Goal: Communication & Community: Answer question/provide support

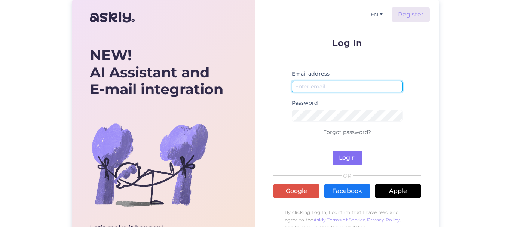
type input "[EMAIL_ADDRESS][DOMAIN_NAME]"
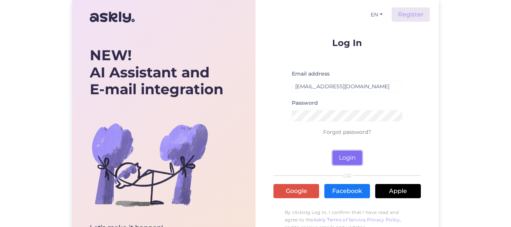
click at [350, 157] on button "Login" at bounding box center [348, 158] width 30 height 14
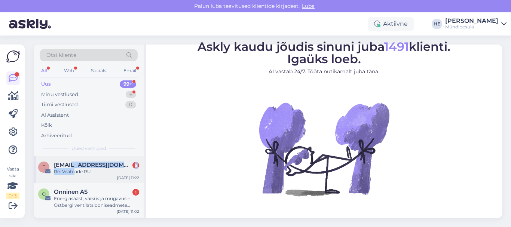
click at [74, 168] on div "[EMAIL_ADDRESS][DOMAIN_NAME] 5 Re: Veateade RU" at bounding box center [96, 168] width 85 height 13
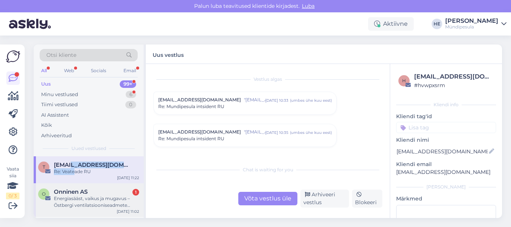
click at [66, 196] on div "Energiasääst, vaikus ja mugavus – Östbergi ventilatsiooniseadmete tutvustused s…" at bounding box center [96, 201] width 85 height 13
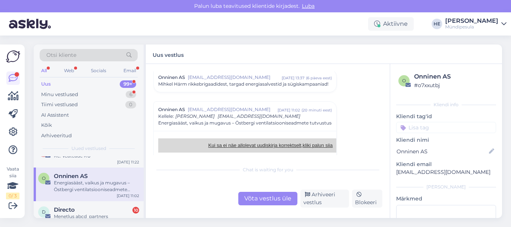
scroll to position [30, 0]
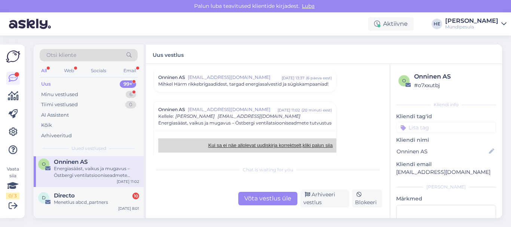
click at [66, 196] on span "Directo" at bounding box center [64, 195] width 21 height 7
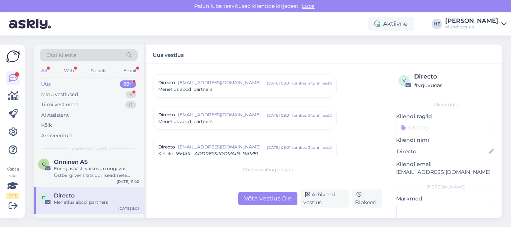
scroll to position [3190, 0]
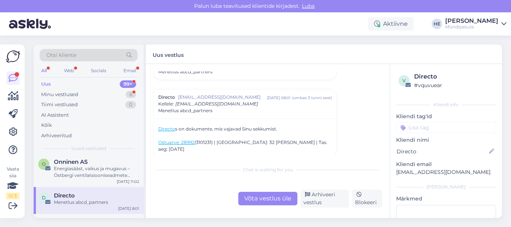
click at [64, 195] on span "Directo" at bounding box center [64, 195] width 21 height 7
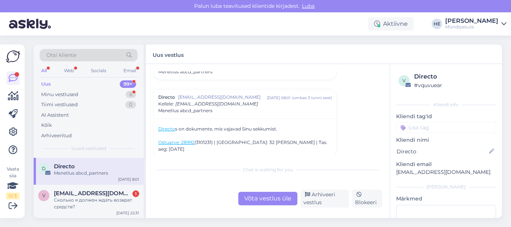
scroll to position [60, 0]
click at [64, 195] on span "[EMAIL_ADDRESS][DOMAIN_NAME]" at bounding box center [93, 192] width 78 height 7
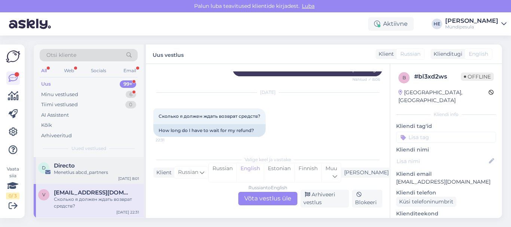
scroll to position [274, 0]
click at [271, 195] on div "Russian to English Võta vestlus üle" at bounding box center [267, 198] width 59 height 13
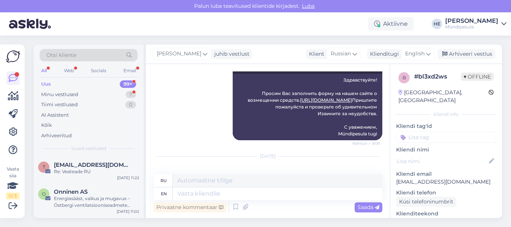
scroll to position [252, 0]
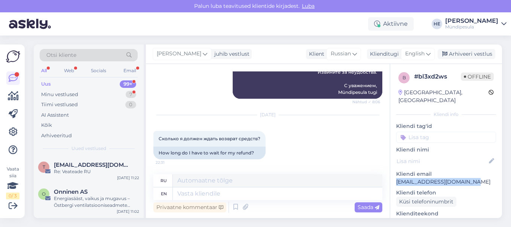
drag, startPoint x: 396, startPoint y: 174, endPoint x: 475, endPoint y: 175, distance: 78.3
click at [475, 178] on p "[EMAIL_ADDRESS][DOMAIN_NAME]" at bounding box center [446, 182] width 100 height 8
copy p "[EMAIL_ADDRESS][DOMAIN_NAME]"
click at [265, 204] on div "Privaatne kommentaar Saada" at bounding box center [268, 207] width 229 height 14
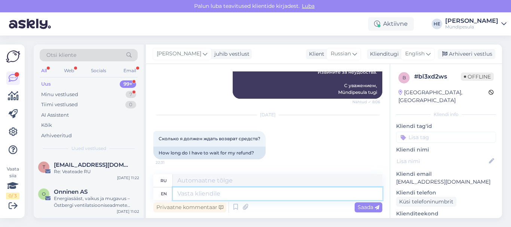
click at [183, 194] on textarea at bounding box center [278, 194] width 210 height 13
type textarea "21.08"
paste textarea "Здравствуйте! Ваше заявление на возврат средств было принято к рассмотрению. По…"
type textarea "21.08 Здравствуйте! Ваше заявление на возврат средств было принято к рассмотрен…"
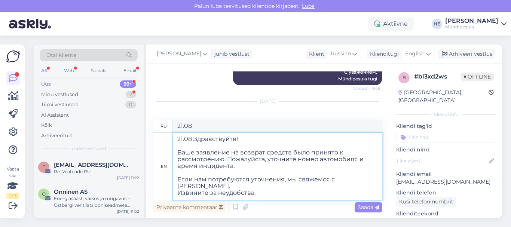
scroll to position [23, 0]
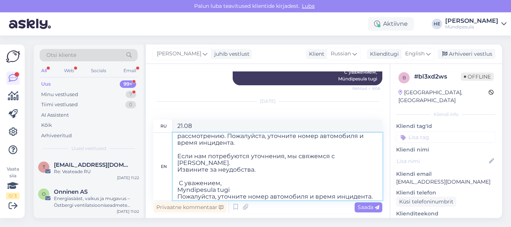
type textarea "21.08 Здравствуйте! Ваше заявление о возврате средств было традиционным для [GE…"
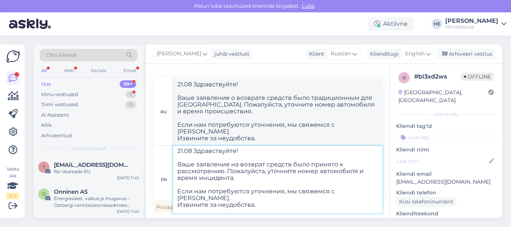
scroll to position [0, 0]
click at [193, 153] on textarea "21.08 Здравствуйте! Ваше заявление на возврат средств было принято к рассмотрен…" at bounding box center [278, 179] width 210 height 67
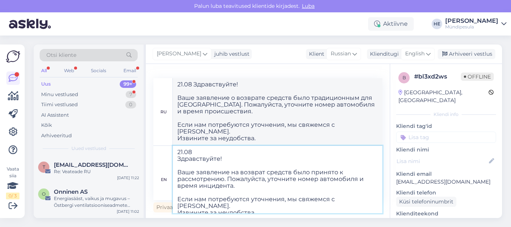
type textarea "21.08 Здравствуйте! Ваше заявление на возврат средств было принято к рассмотрен…"
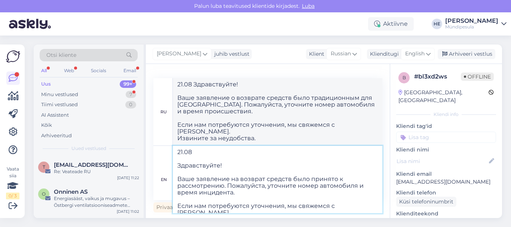
type textarea "21.08 Здравствуйте! Ваше заявление о возврате средств было традиционным для [GE…"
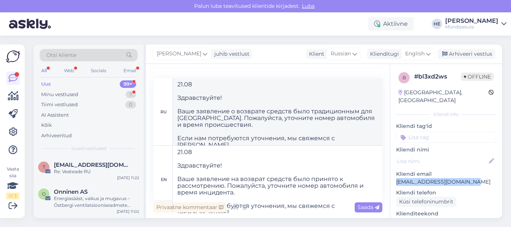
drag, startPoint x: 474, startPoint y: 174, endPoint x: 396, endPoint y: 176, distance: 77.5
click at [396, 178] on p "[EMAIL_ADDRESS][DOMAIN_NAME]" at bounding box center [446, 182] width 100 height 8
copy p "[EMAIL_ADDRESS][DOMAIN_NAME]"
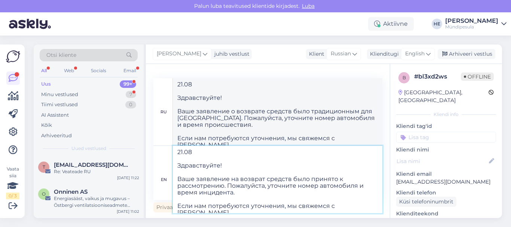
click at [192, 152] on textarea "21.08 Здравствуйте! Ваше заявление на возврат средств было принято к рассмотрен…" at bounding box center [278, 179] width 210 height 67
paste textarea "21 августа мы отправили Вам следующее письмо:"
type textarea "21.08 21 августа мы отправили Вам следующее письмо: Здравствуйте! Ваше заявлени…"
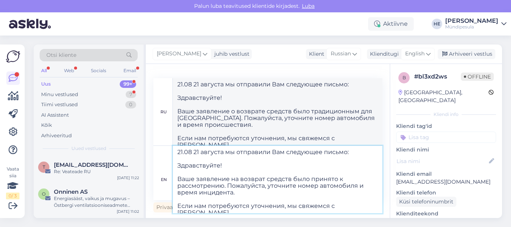
drag, startPoint x: 194, startPoint y: 152, endPoint x: 172, endPoint y: 154, distance: 21.5
click at [172, 154] on div "en 21.08 21 августа мы отправили Вам следующее письмо: Здравствуйте! Ваше заявл…" at bounding box center [268, 179] width 229 height 67
type textarea "21 августа мы отправили Вам следующее письмо: Здравствуйте! Ваше заявление на в…"
type textarea "21 августа мы отправили Вам следующее письмо: Здравствуйте! Ваше заявление о во…"
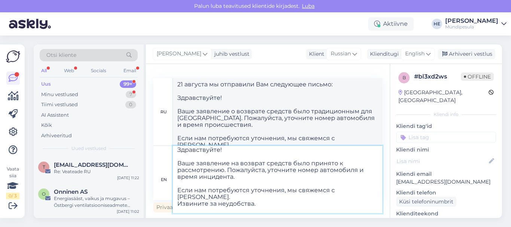
scroll to position [40, 0]
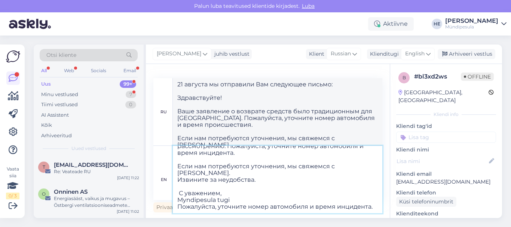
drag, startPoint x: 179, startPoint y: 201, endPoint x: 383, endPoint y: 198, distance: 204.1
click at [383, 198] on div "Vestlus algas [DATE] 1и 2 бокс такая вот история 7:45 1 and 2 boxing this is th…" at bounding box center [268, 141] width 244 height 154
type textarea "21 августа мы отправили Вам следующее письмо: Здравствуйте! Ваше заявление на в…"
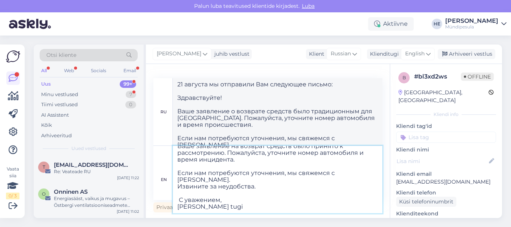
type textarea "21 августа мы отправили Вам следующее письмо: Здравствуйте! Ваше заявление о во…"
paste textarea "Ответа на письмо мы не получили."
type textarea "21 августа мы отправили Вам следующее письмо: Здравствуйте! Ваше заявление на в…"
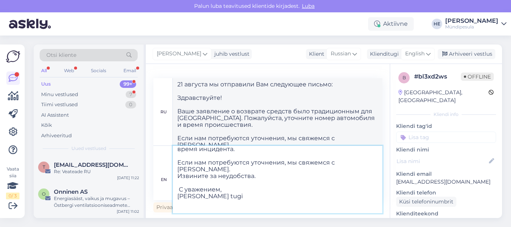
type textarea "21 августа мы отправили Вам следующее письмо: Здравствуйте! Ваше заявление о во…"
type textarea "21 августа мы отправили Вам следующее письмо: Здравствуйте! Ваше заявление на в…"
type textarea "21 августа мы отправили Вам следующее письмо: Здравствуйте! Ваше заявление о во…"
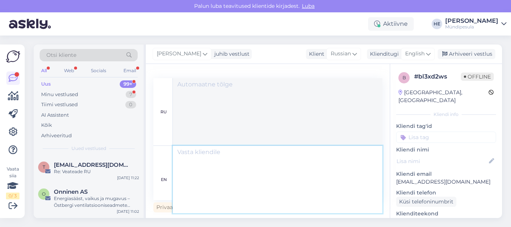
scroll to position [0, 0]
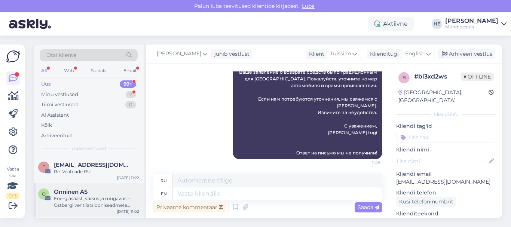
click at [74, 198] on div "Energiasääst, vaikus ja mugavus – Östbergi ventilatsiooniseadmete tutvustused s…" at bounding box center [96, 201] width 85 height 13
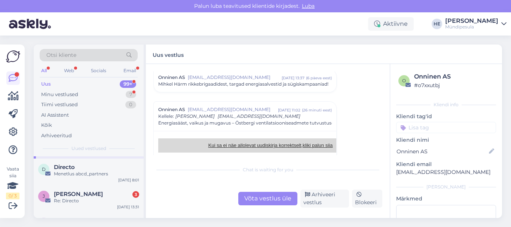
scroll to position [60, 0]
click at [74, 198] on div "Re: Directo" at bounding box center [96, 199] width 85 height 7
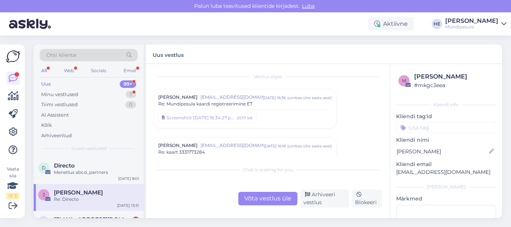
scroll to position [0, 0]
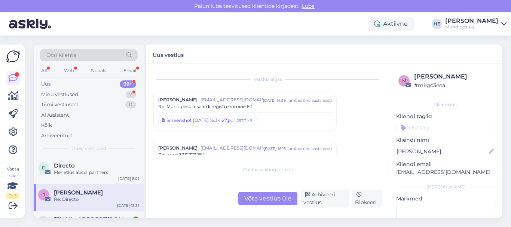
click at [186, 122] on div "Screenshot [DATE] 16.34.27.png" at bounding box center [201, 120] width 68 height 7
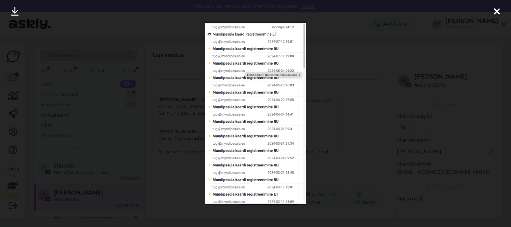
click at [498, 9] on icon at bounding box center [497, 12] width 6 height 10
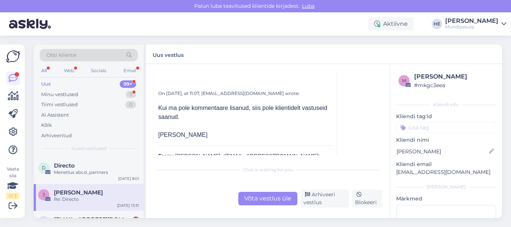
scroll to position [4243, 0]
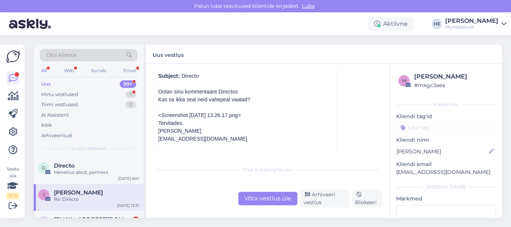
click at [67, 193] on span "[PERSON_NAME]" at bounding box center [78, 192] width 49 height 7
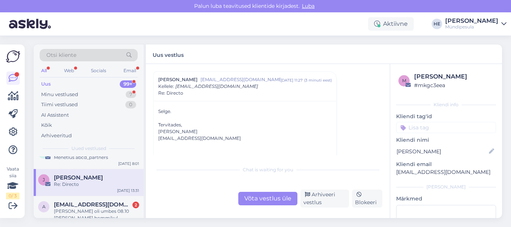
scroll to position [90, 0]
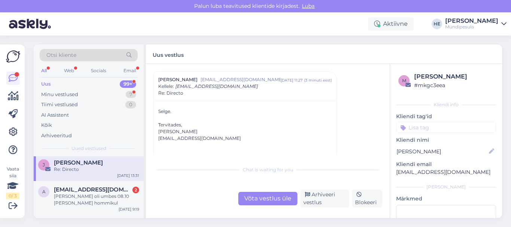
click at [67, 193] on span "[EMAIL_ADDRESS][DOMAIN_NAME]" at bounding box center [93, 189] width 78 height 7
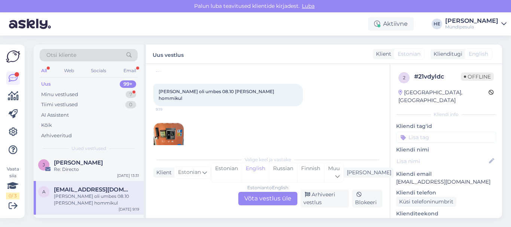
scroll to position [89, 0]
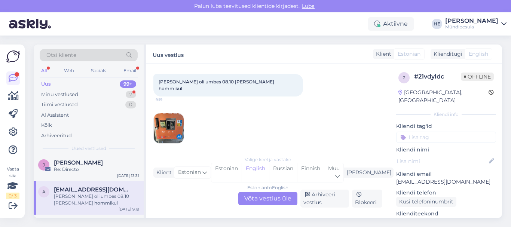
click at [267, 200] on div "Estonian to English Võta vestlus üle" at bounding box center [267, 198] width 59 height 13
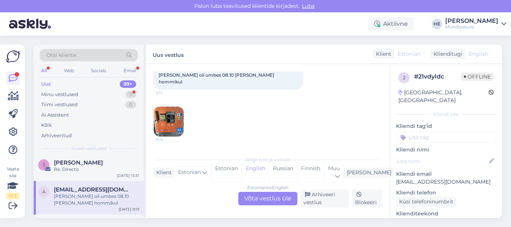
scroll to position [0, 0]
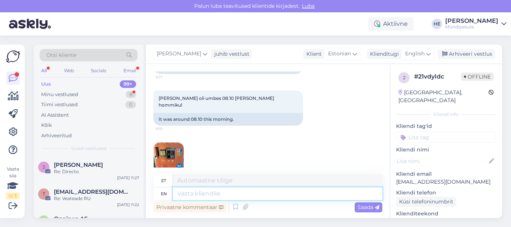
click at [187, 193] on textarea at bounding box center [278, 194] width 210 height 13
paste textarea "Tere Palun täitke meie kodulehel [PERSON_NAME] intsidenti kohta, et saaksime Te…"
type textarea "Tere Palun täitke meie kodulehel [PERSON_NAME] intsidenti kohta, et saaksime Te…"
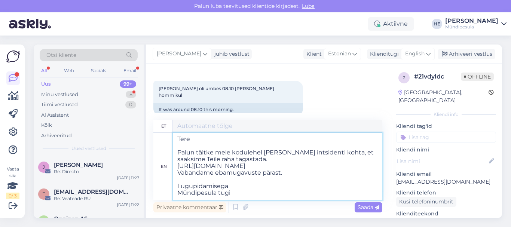
type textarea "Tere Palun täitke meie kodulehel [PERSON_NAME] intsidenti kohta, et saaksime Te…"
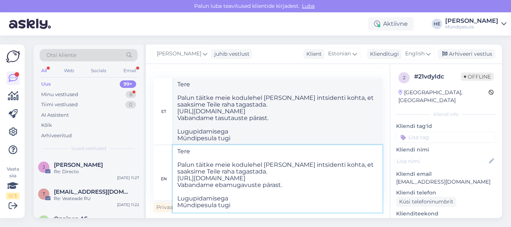
type textarea "Tere Palun täitke meie kodulehel [PERSON_NAME] intsidenti kohta, et saaksime Te…"
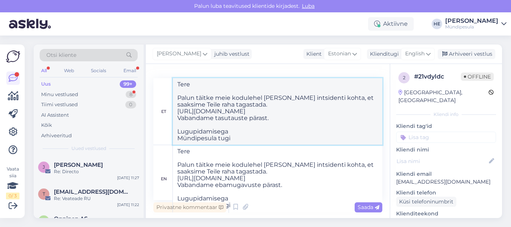
click at [311, 134] on textarea "Tere Palun täitke meie kodulehel [PERSON_NAME] intsidenti kohta, et saaksime Te…" at bounding box center [278, 111] width 210 height 67
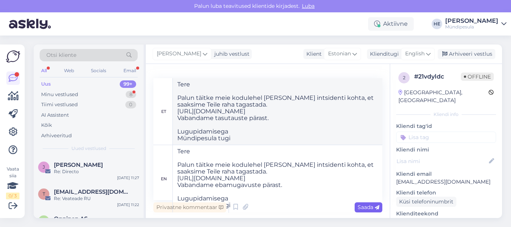
click at [367, 210] on span "Saada" at bounding box center [369, 207] width 22 height 7
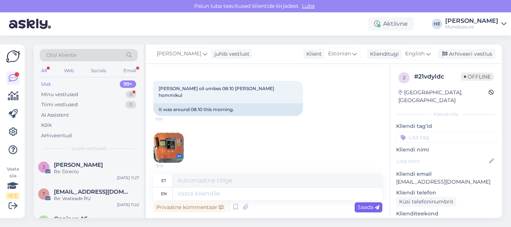
scroll to position [281, 0]
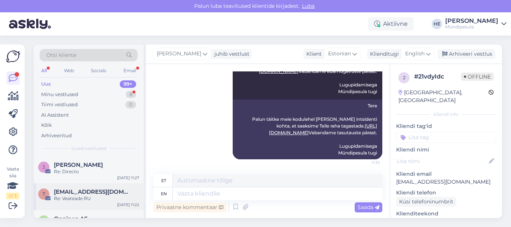
click at [63, 195] on div "Re: Veateade RU" at bounding box center [96, 198] width 85 height 7
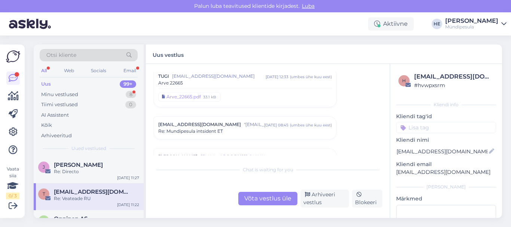
scroll to position [3677, 0]
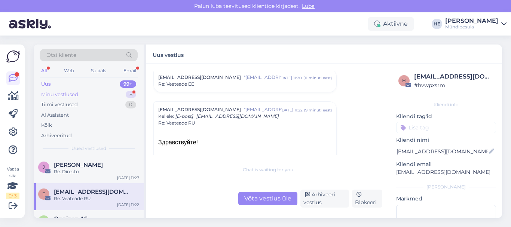
click at [55, 95] on div "Minu vestlused" at bounding box center [59, 94] width 37 height 7
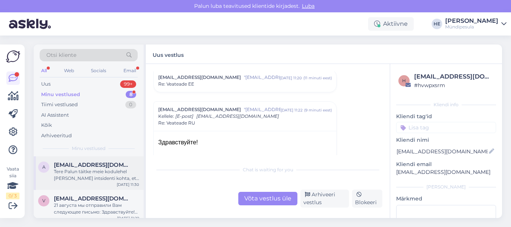
click at [78, 164] on span "[EMAIL_ADDRESS][DOMAIN_NAME]" at bounding box center [93, 165] width 78 height 7
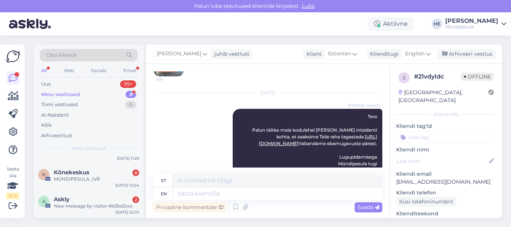
scroll to position [75, 0]
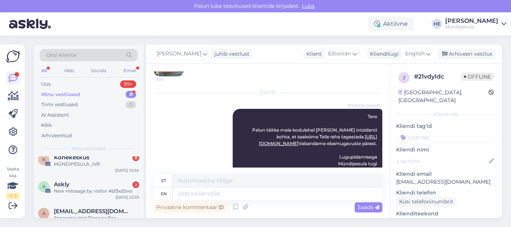
click at [78, 164] on div "MÜNDIPESULA_IVR" at bounding box center [96, 164] width 85 height 7
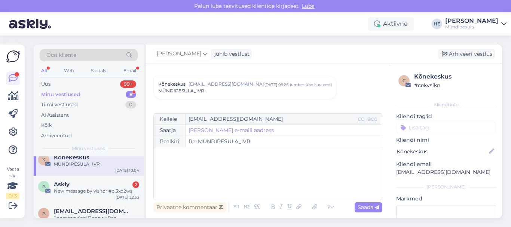
scroll to position [3208, 0]
click at [75, 185] on div "Askly 2" at bounding box center [96, 184] width 85 height 7
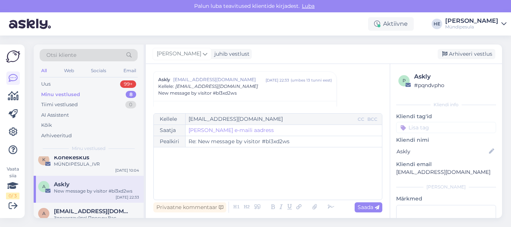
click at [504, 23] on icon at bounding box center [504, 24] width 5 height 6
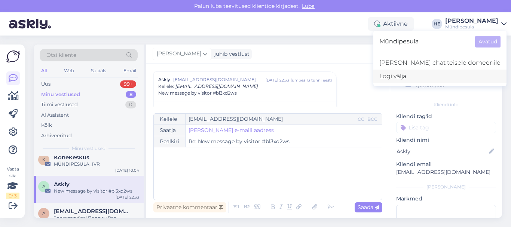
click at [435, 78] on div "Logi välja" at bounding box center [440, 76] width 133 height 13
